Goal: Register for event/course

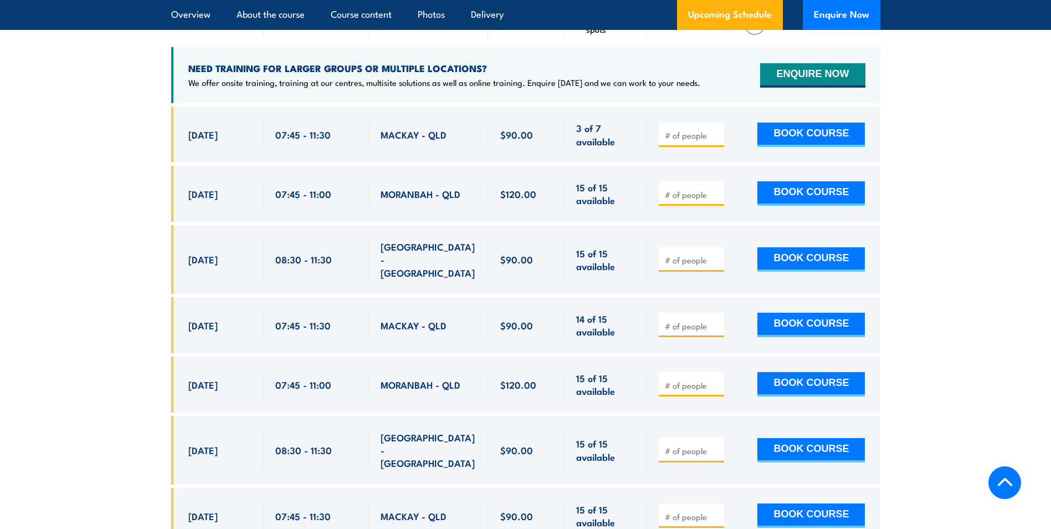
scroll to position [2049, 0]
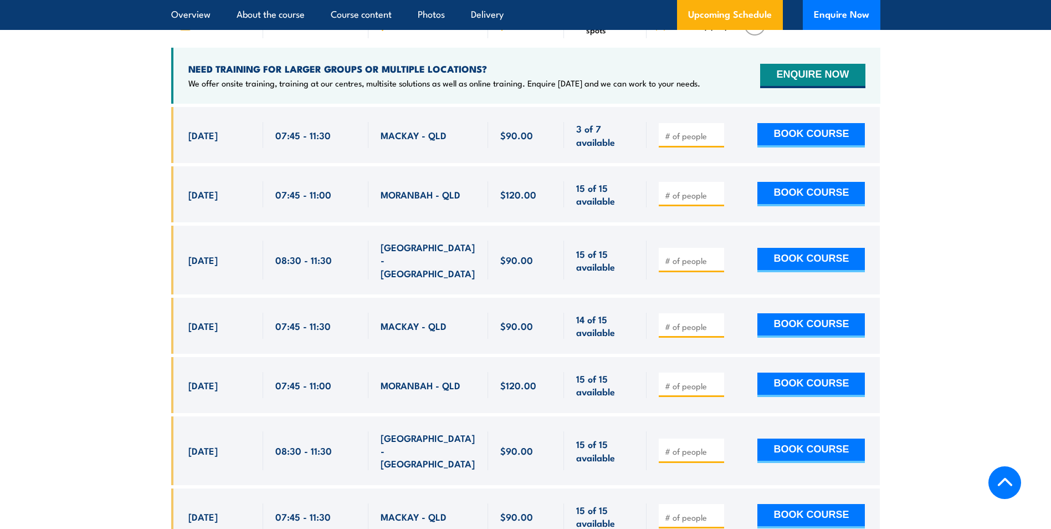
click at [672, 141] on input "number" at bounding box center [692, 135] width 55 height 11
type input "1"
click at [806, 138] on button "BOOK COURSE" at bounding box center [810, 135] width 107 height 24
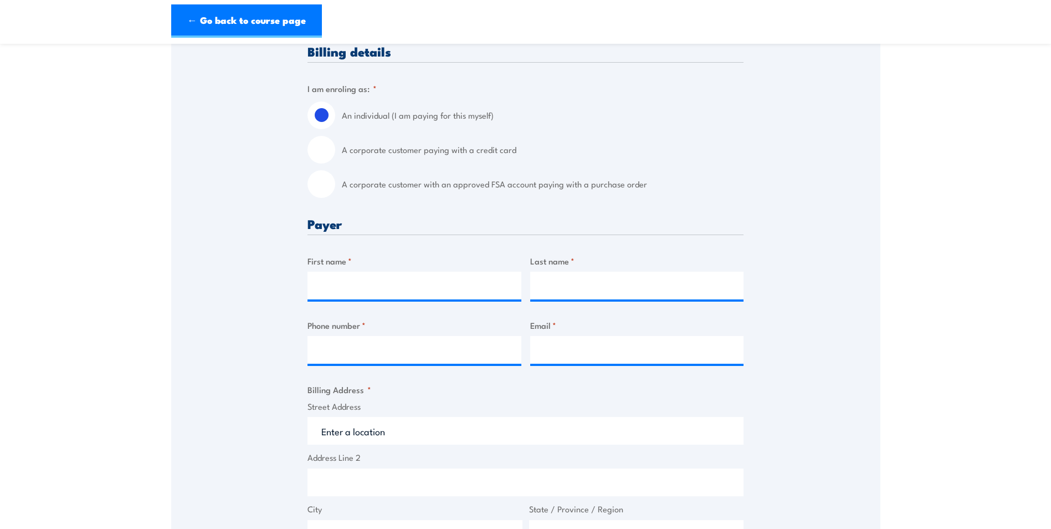
scroll to position [277, 0]
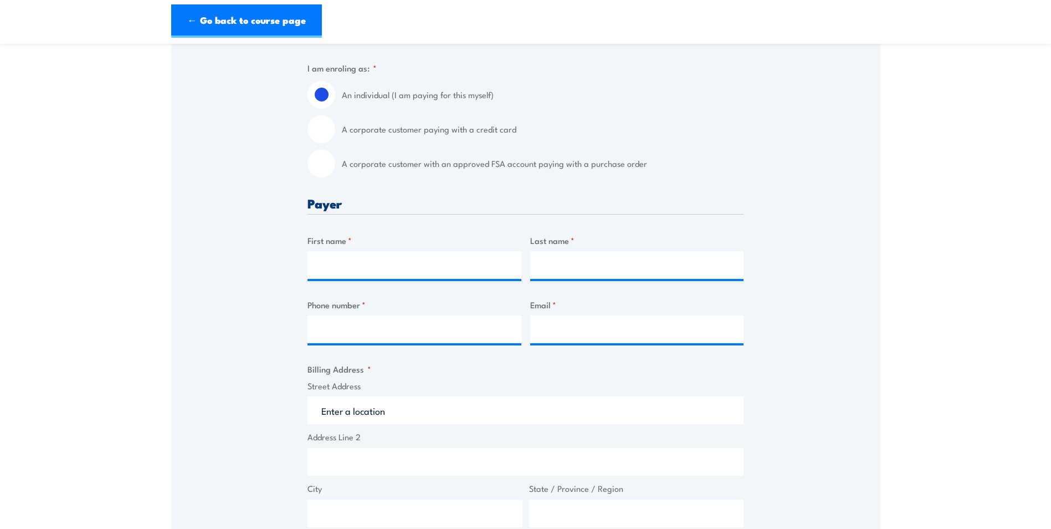
click at [319, 132] on input "A corporate customer paying with a credit card" at bounding box center [321, 129] width 28 height 28
radio input "true"
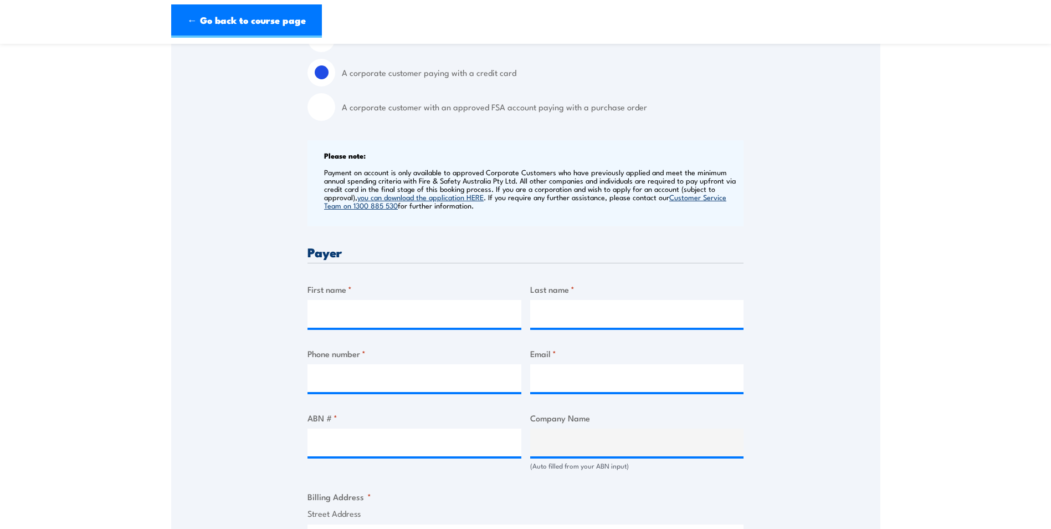
scroll to position [499, 0]
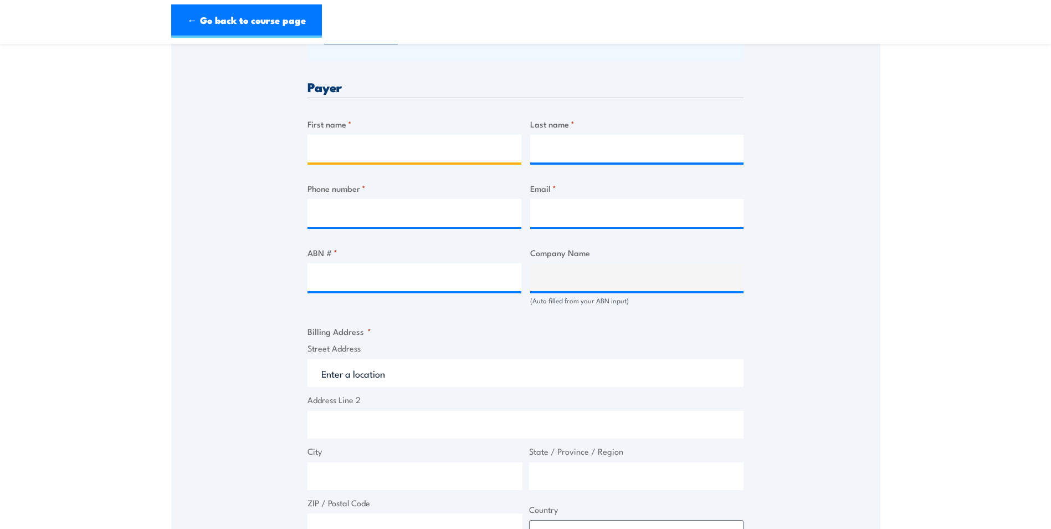
click at [379, 161] on input "First name *" at bounding box center [414, 149] width 214 height 28
type input "[PERSON_NAME]"
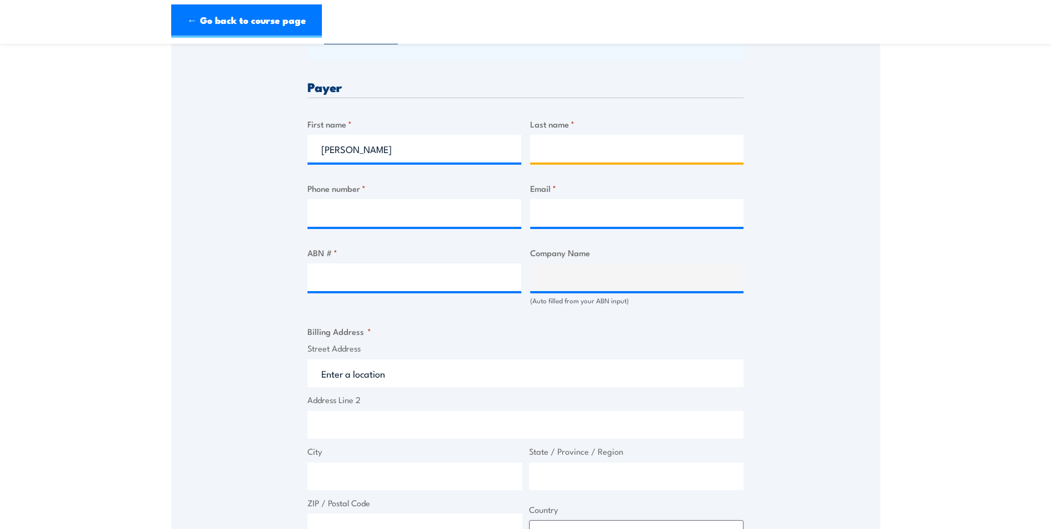
click at [568, 156] on input "Last name *" at bounding box center [637, 149] width 214 height 28
type input "Penning"
click at [419, 213] on input "Phone number *" at bounding box center [414, 213] width 214 height 28
type input "0411640948"
click at [573, 226] on input "Email *" at bounding box center [637, 213] width 214 height 28
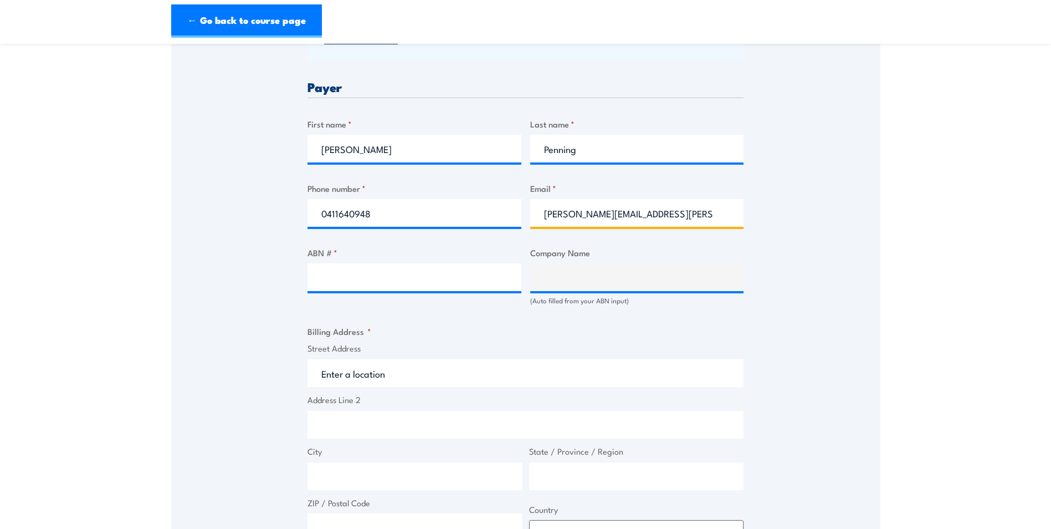
type input "[PERSON_NAME][EMAIL_ADDRESS][PERSON_NAME][DOMAIN_NAME]"
click at [423, 285] on input "ABN # *" at bounding box center [414, 277] width 214 height 28
type input "54001428815"
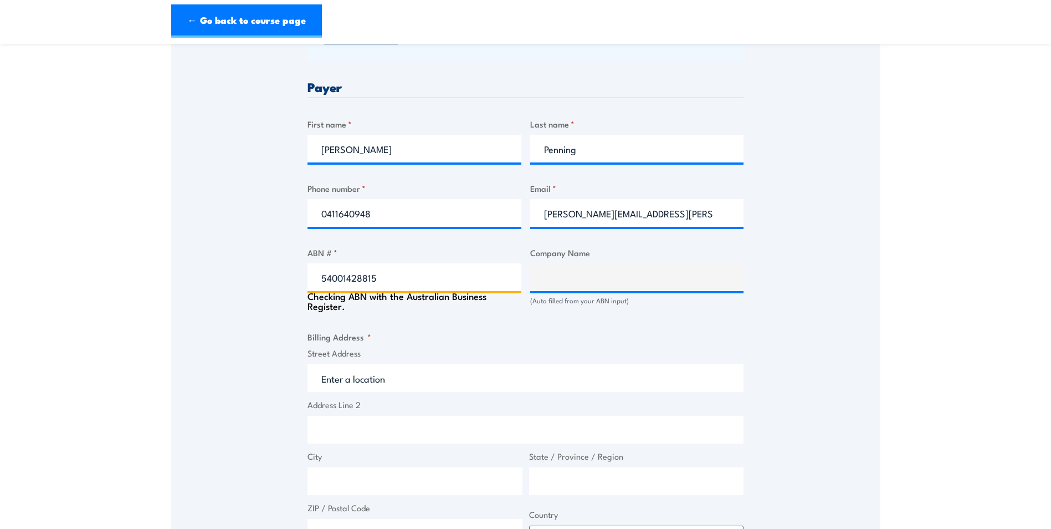
type input "BUNZL BRANDS & OPERATIONS PTY LIMITED"
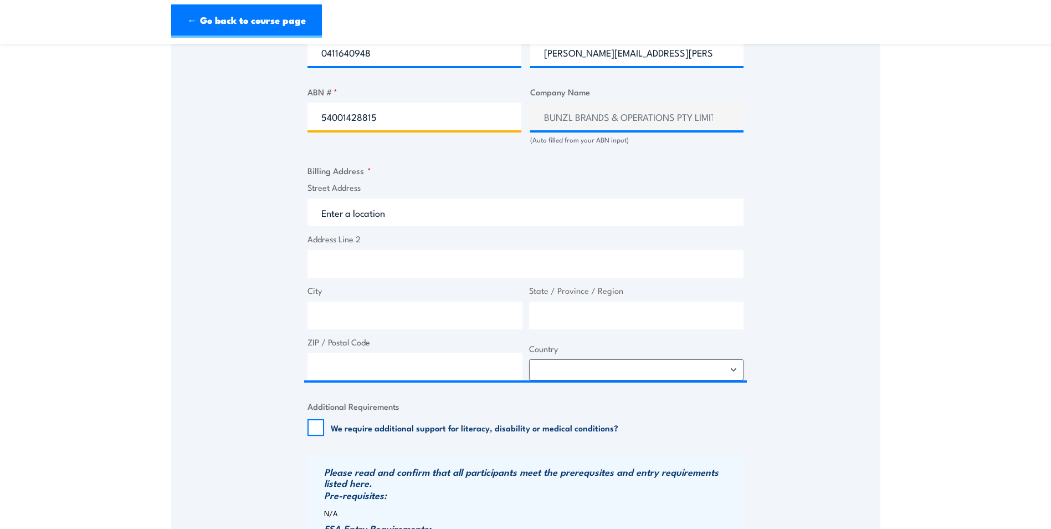
scroll to position [665, 0]
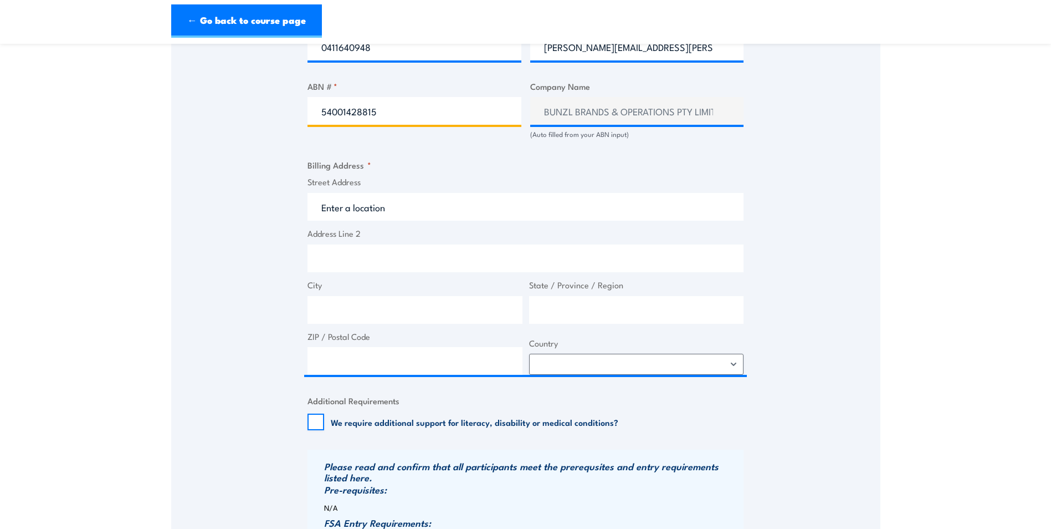
type input "54001428815"
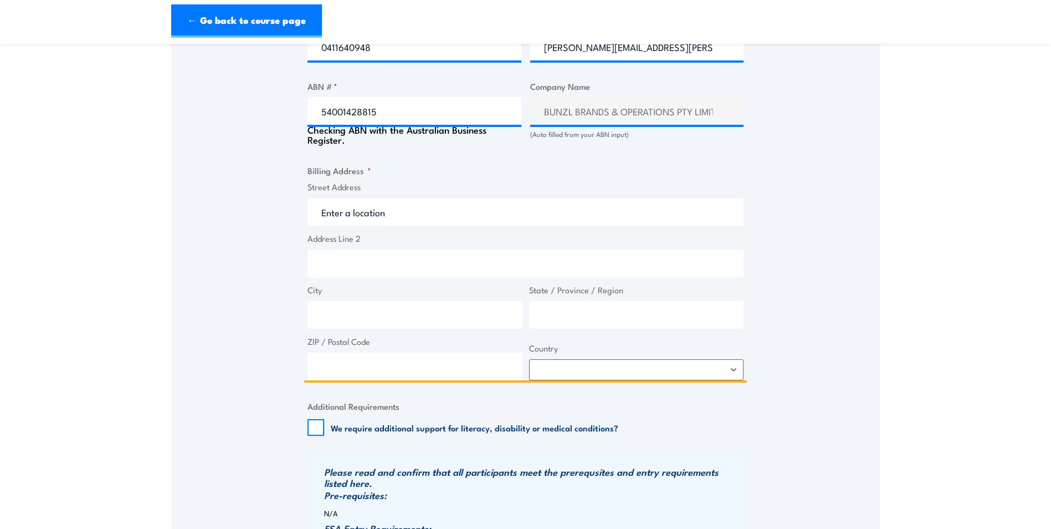
click at [404, 221] on input "Street Address" at bounding box center [525, 212] width 436 height 28
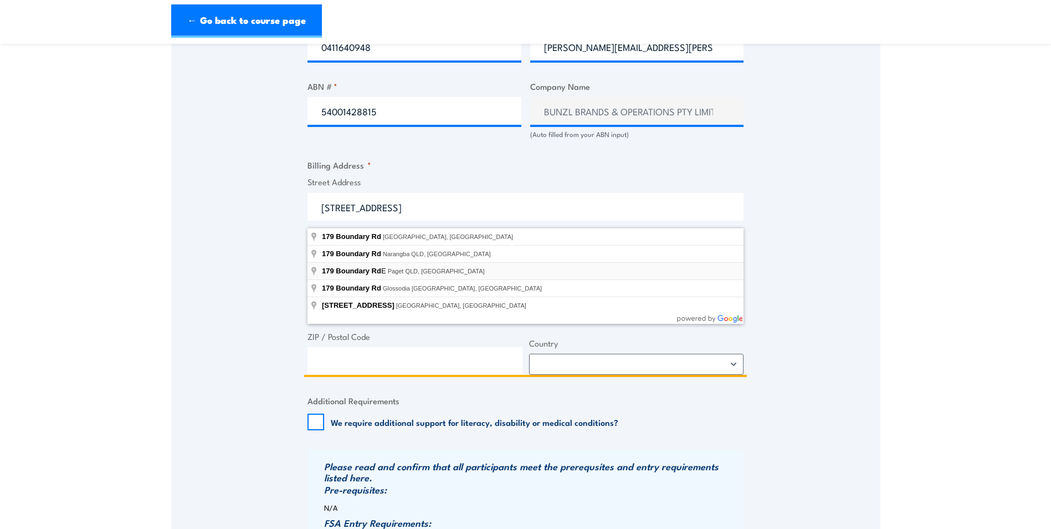
type input "[STREET_ADDRESS]"
type input "Paget"
type input "[GEOGRAPHIC_DATA]"
type input "4740"
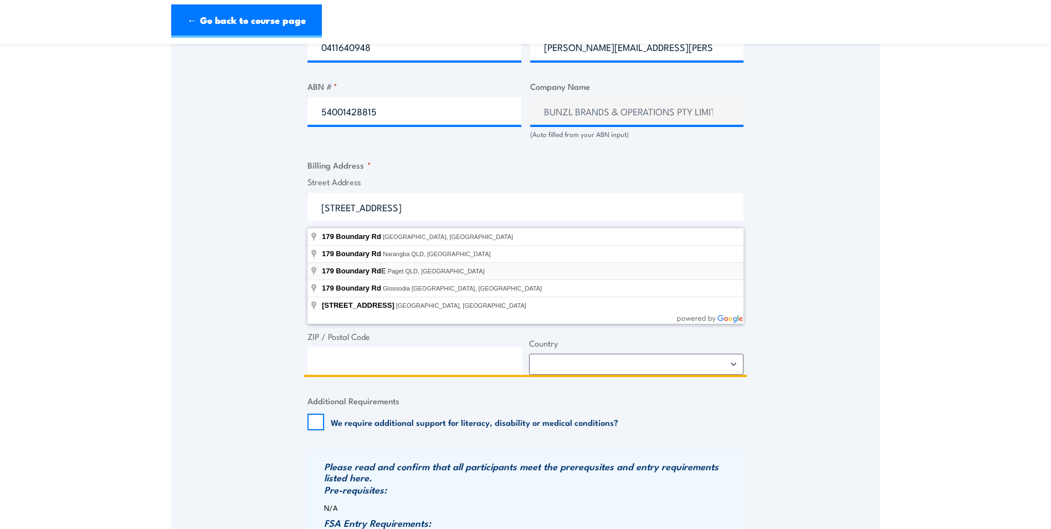
select select "[GEOGRAPHIC_DATA]"
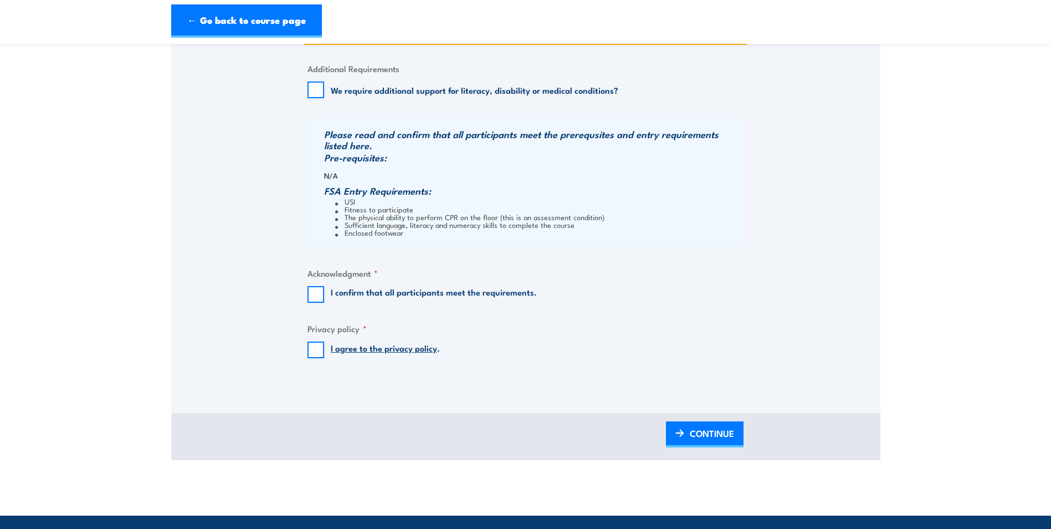
scroll to position [997, 0]
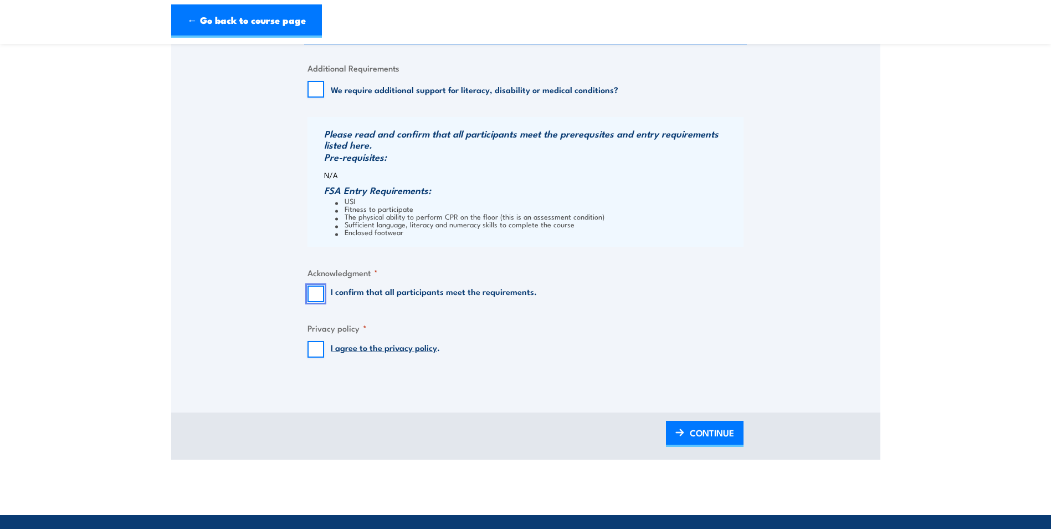
click at [312, 302] on input "I confirm that all participants meet the requirements." at bounding box center [315, 293] width 17 height 17
checkbox input "true"
click at [316, 356] on input "I agree to the privacy policy ." at bounding box center [315, 349] width 17 height 17
checkbox input "true"
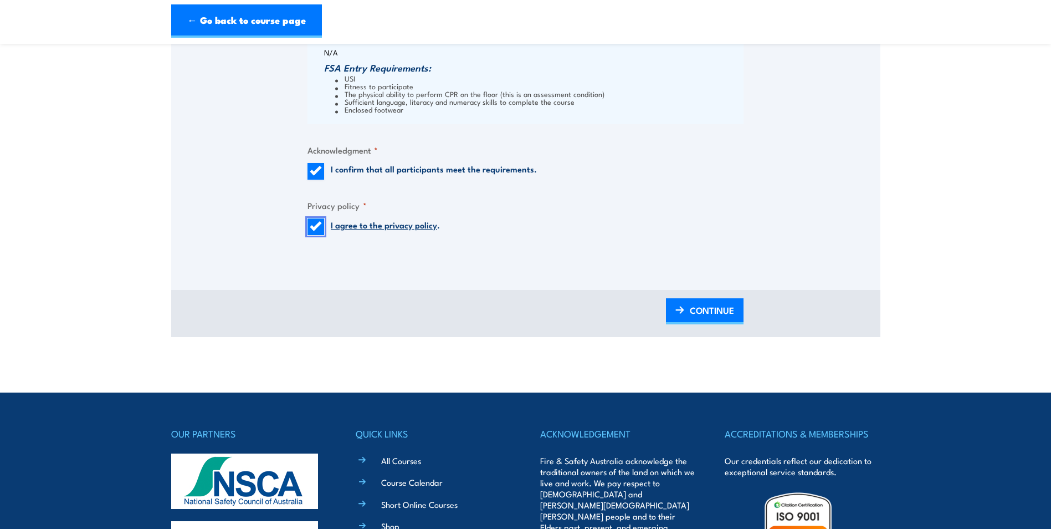
scroll to position [1330, 0]
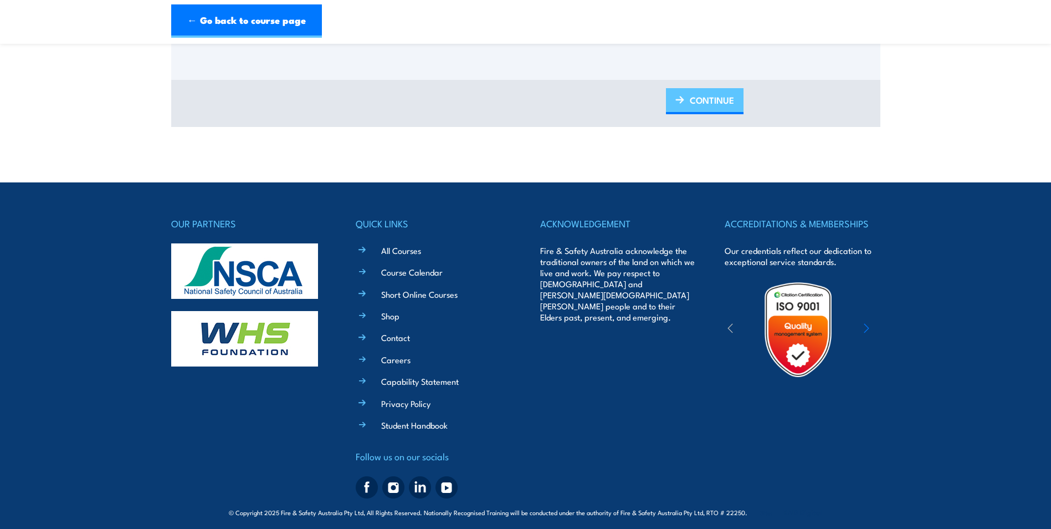
click at [710, 105] on span "CONTINUE" at bounding box center [712, 99] width 44 height 29
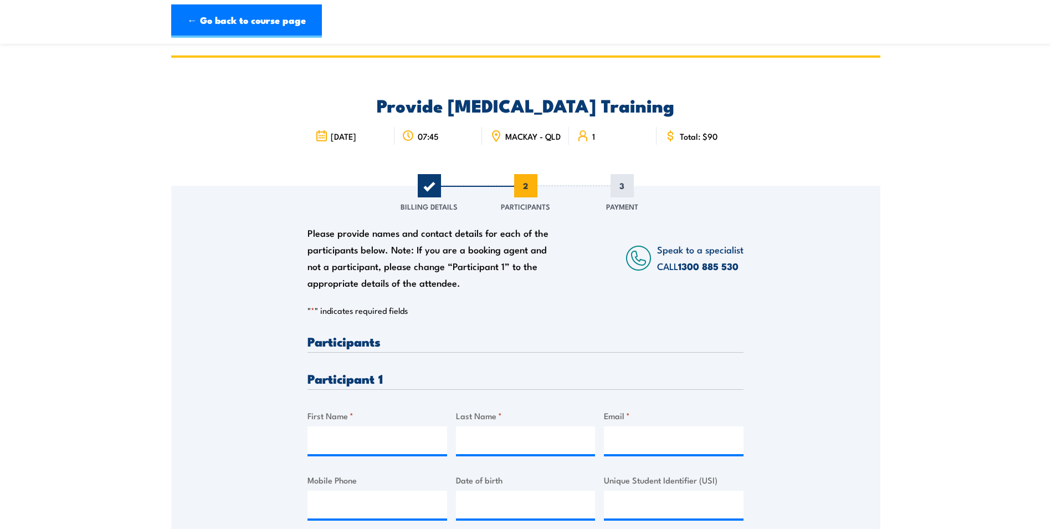
scroll to position [222, 0]
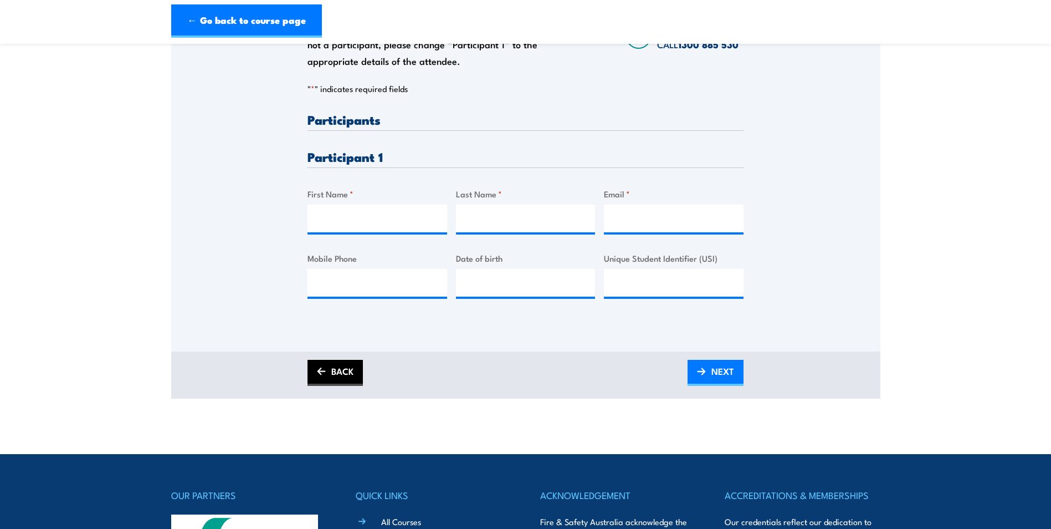
click at [320, 375] on img at bounding box center [321, 371] width 9 height 8
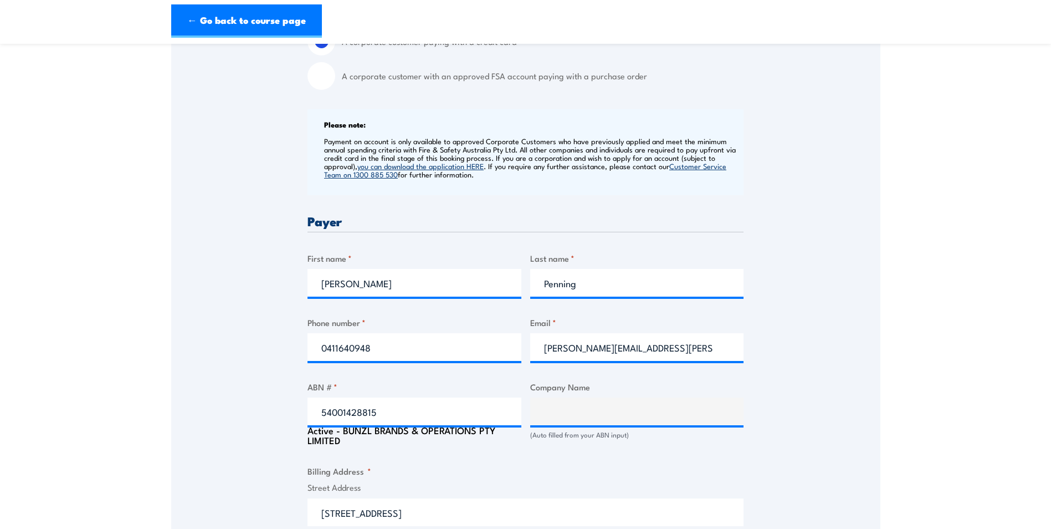
scroll to position [388, 0]
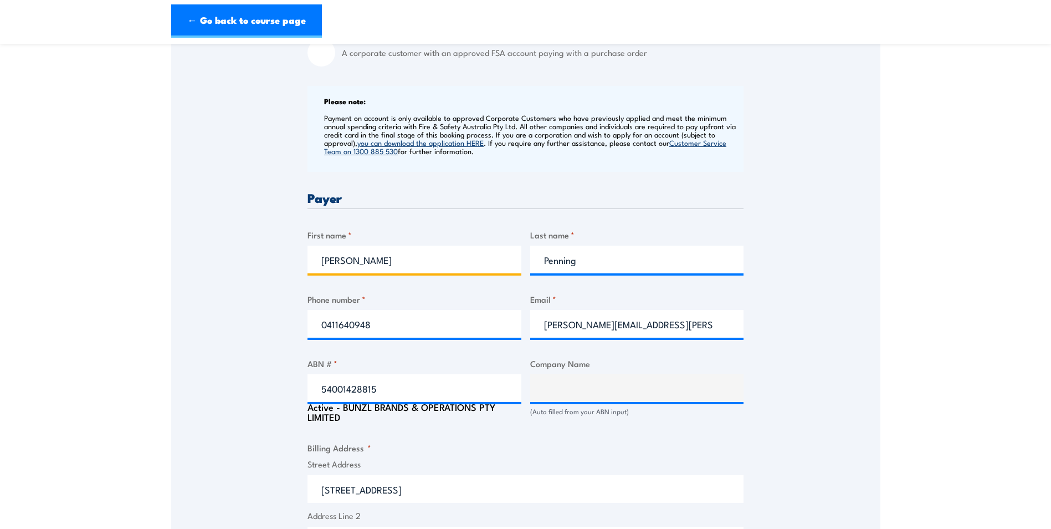
click at [371, 266] on input "[PERSON_NAME]" at bounding box center [414, 259] width 214 height 28
type input "R"
type input "[PERSON_NAME]"
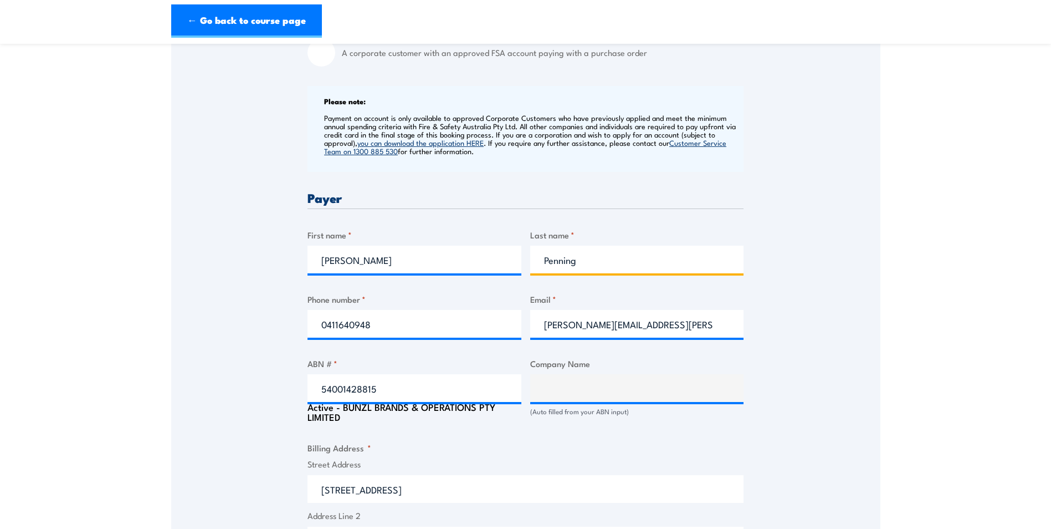
click at [597, 264] on input "Penning" at bounding box center [637, 259] width 214 height 28
type input "P"
type input "[PERSON_NAME]"
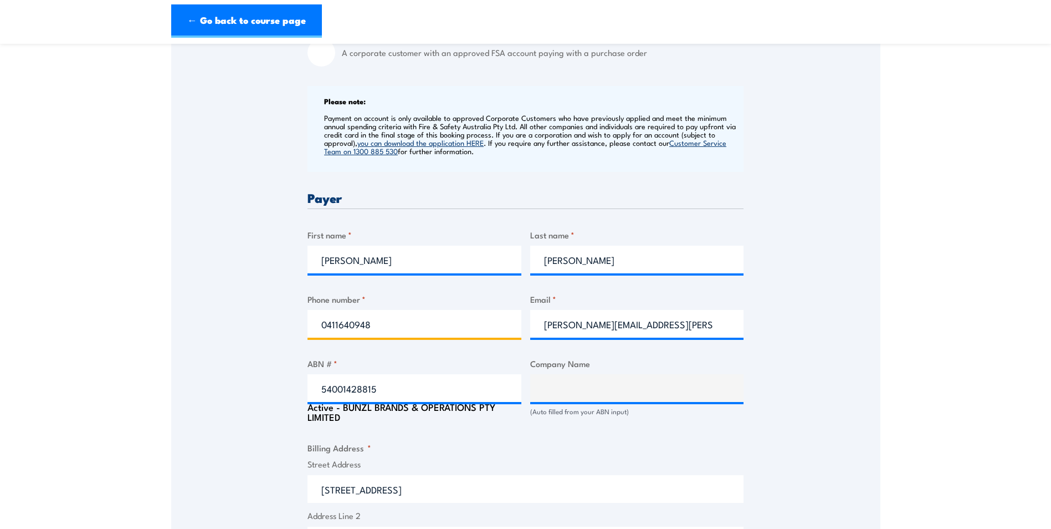
click at [378, 326] on input "0411640948" at bounding box center [414, 324] width 214 height 28
type input "0"
type input "0748521200"
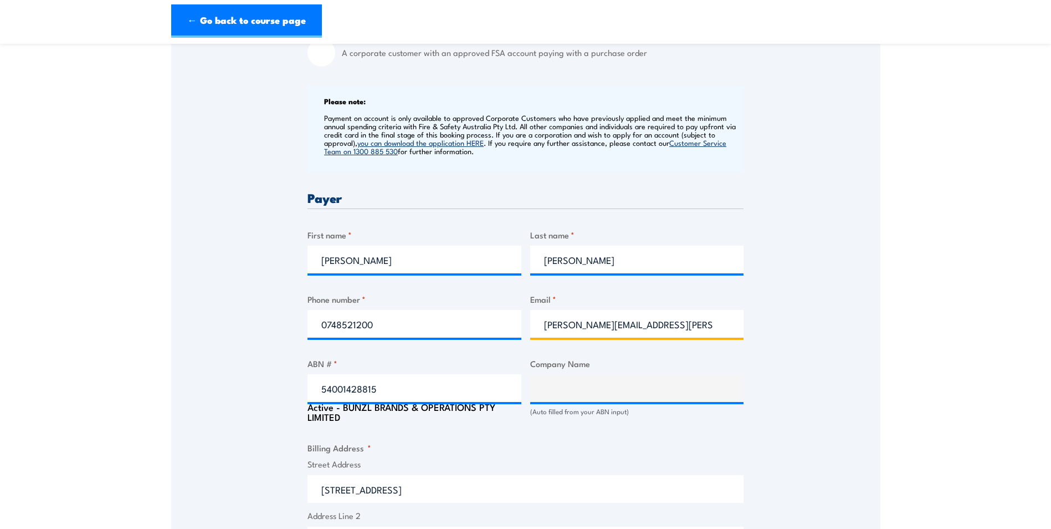
click at [598, 333] on input "[PERSON_NAME][EMAIL_ADDRESS][PERSON_NAME][DOMAIN_NAME]" at bounding box center [637, 324] width 214 height 28
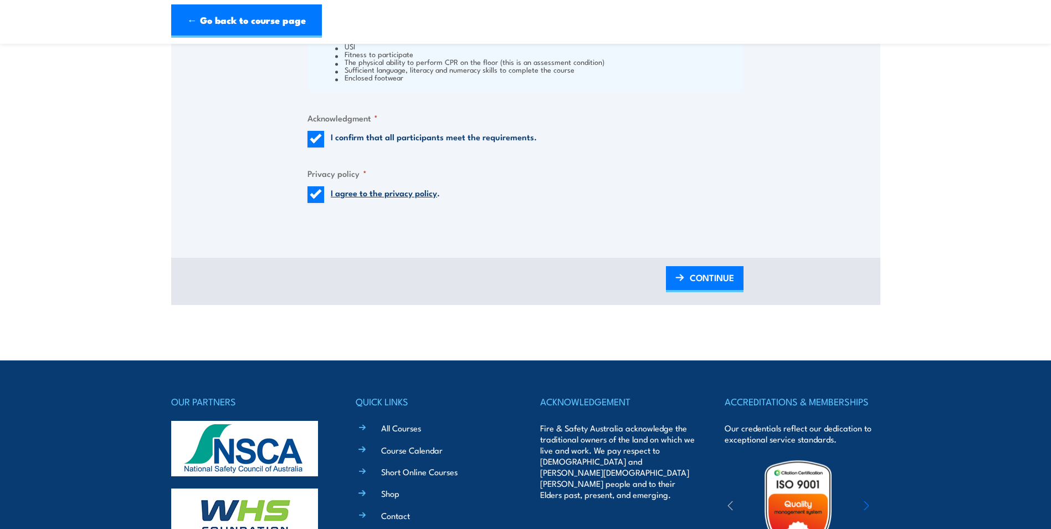
scroll to position [1163, 0]
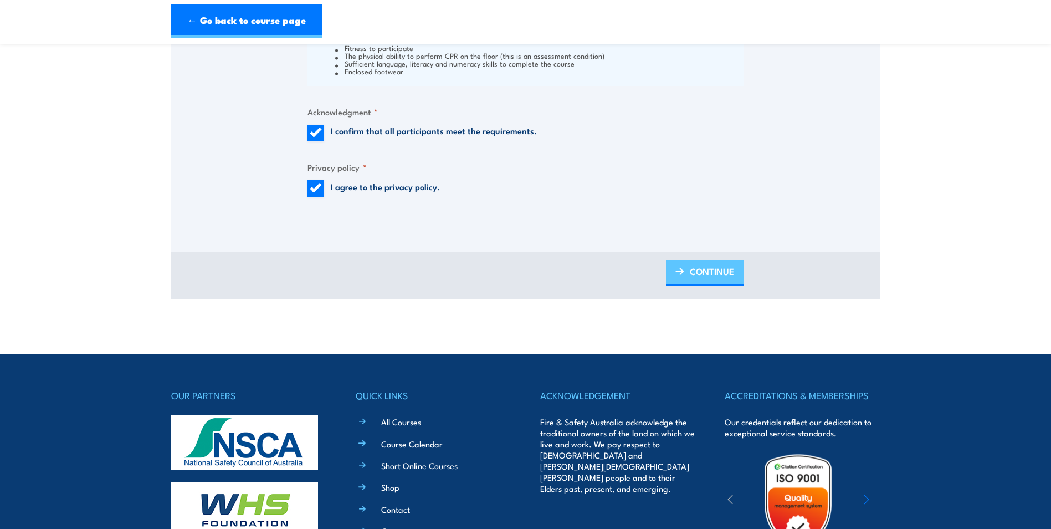
type input "[PERSON_NAME][EMAIL_ADDRESS][PERSON_NAME][DOMAIN_NAME]"
click at [688, 279] on link "CONTINUE" at bounding box center [705, 273] width 78 height 26
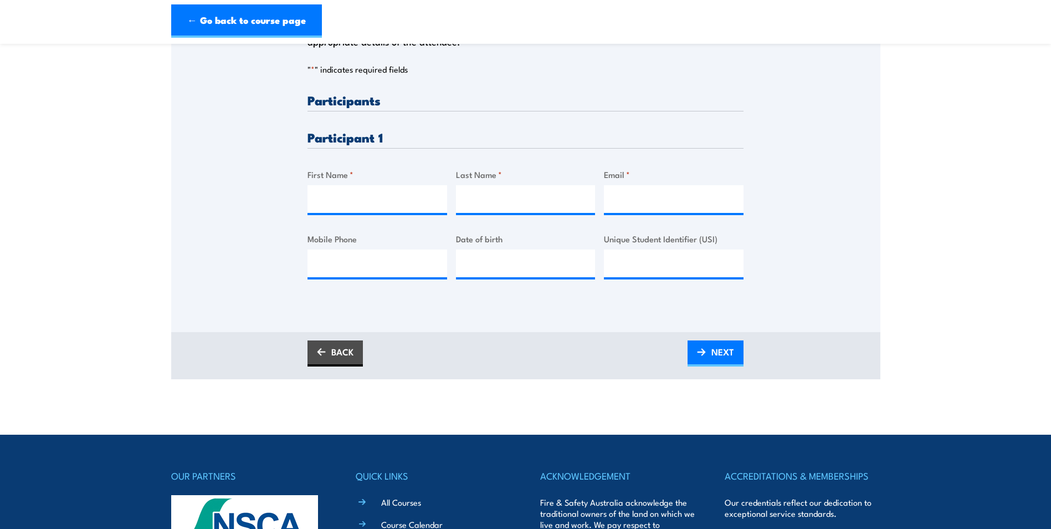
scroll to position [277, 0]
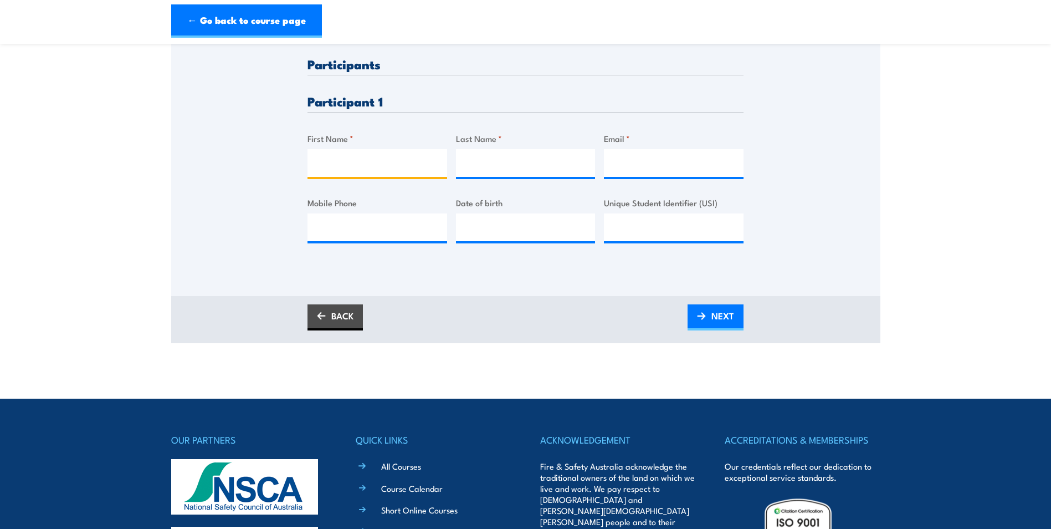
click at [320, 172] on input "First Name *" at bounding box center [377, 163] width 140 height 28
type input "[PERSON_NAME]"
click at [471, 167] on input "Last Name *" at bounding box center [526, 163] width 140 height 28
type input "Penning"
click at [637, 175] on input "Email *" at bounding box center [674, 163] width 140 height 28
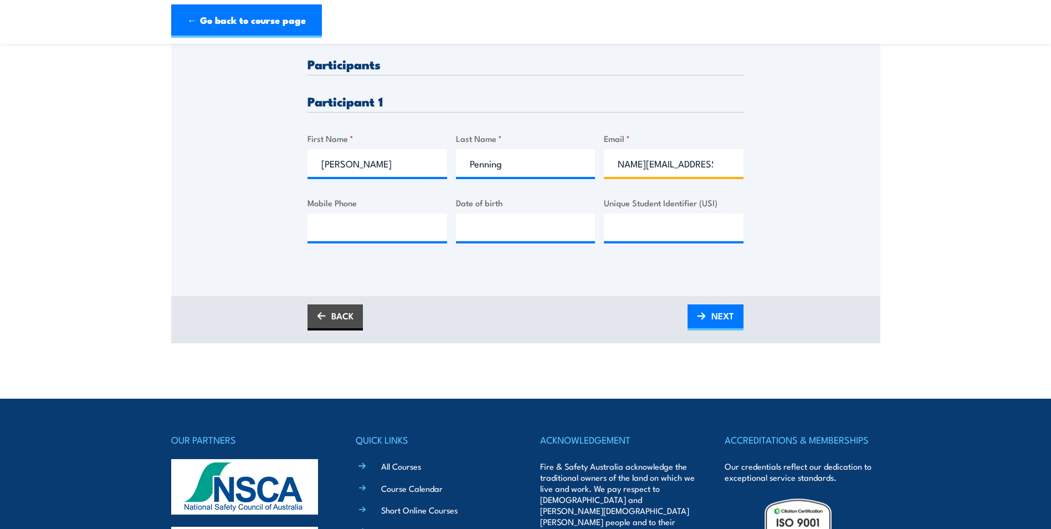
scroll to position [0, 47]
type input "[PERSON_NAME][EMAIL_ADDRESS][PERSON_NAME][DOMAIN_NAME]"
click at [387, 230] on input "Mobile Phone" at bounding box center [377, 227] width 140 height 28
type input "0411640948"
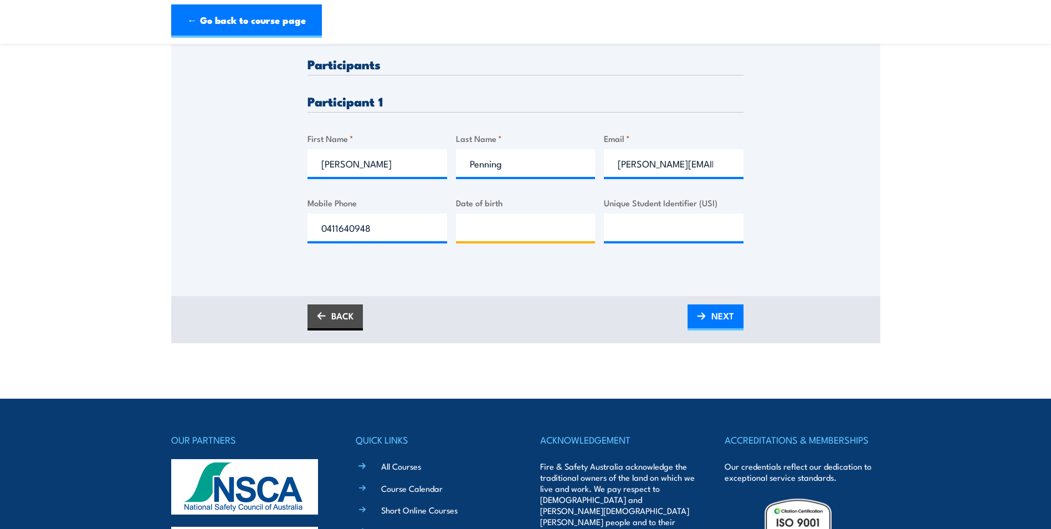
type input "__/__/____"
click at [480, 230] on input "__/__/____" at bounding box center [526, 227] width 140 height 28
type input "[DATE]"
click at [629, 234] on input "Unique Student Identifier (USI)" at bounding box center [674, 227] width 140 height 28
